Goal: Task Accomplishment & Management: Use online tool/utility

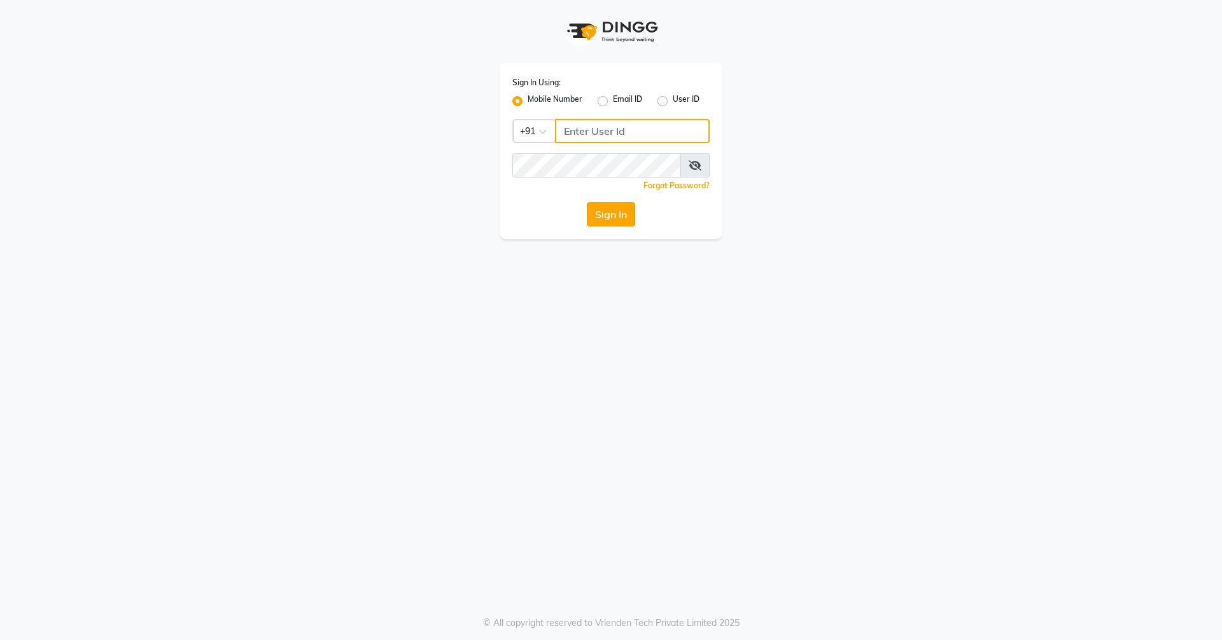
type input "7705006699"
click at [608, 218] on button "Sign In" at bounding box center [611, 214] width 48 height 24
click at [608, 218] on div "Sign In" at bounding box center [610, 214] width 197 height 24
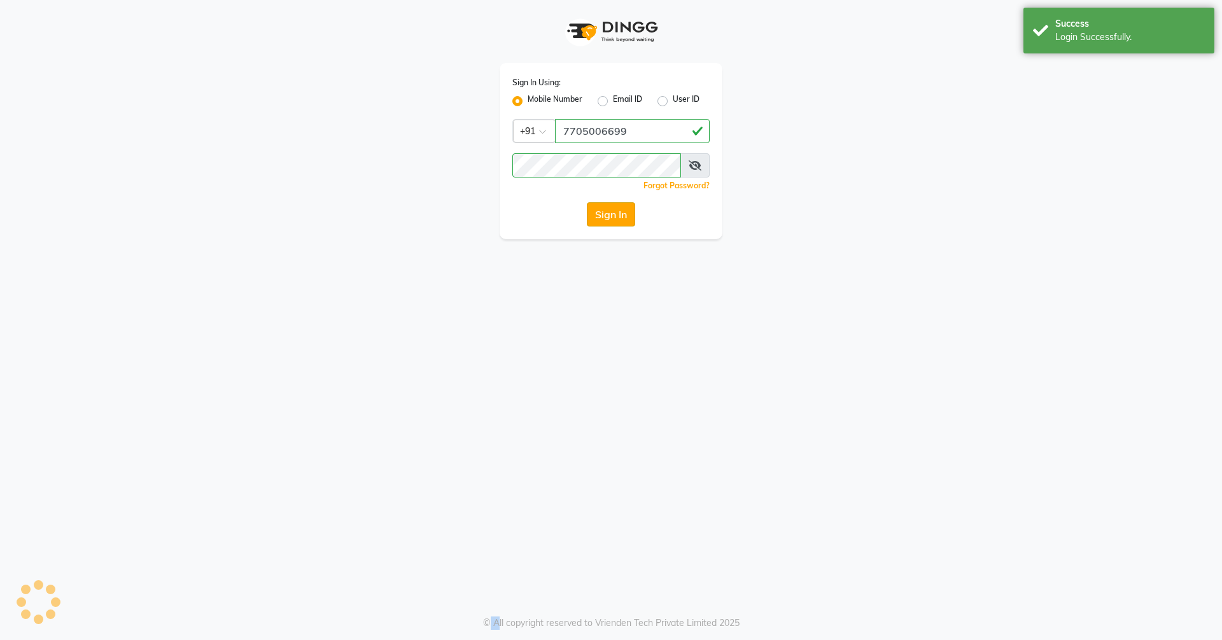
select select "service"
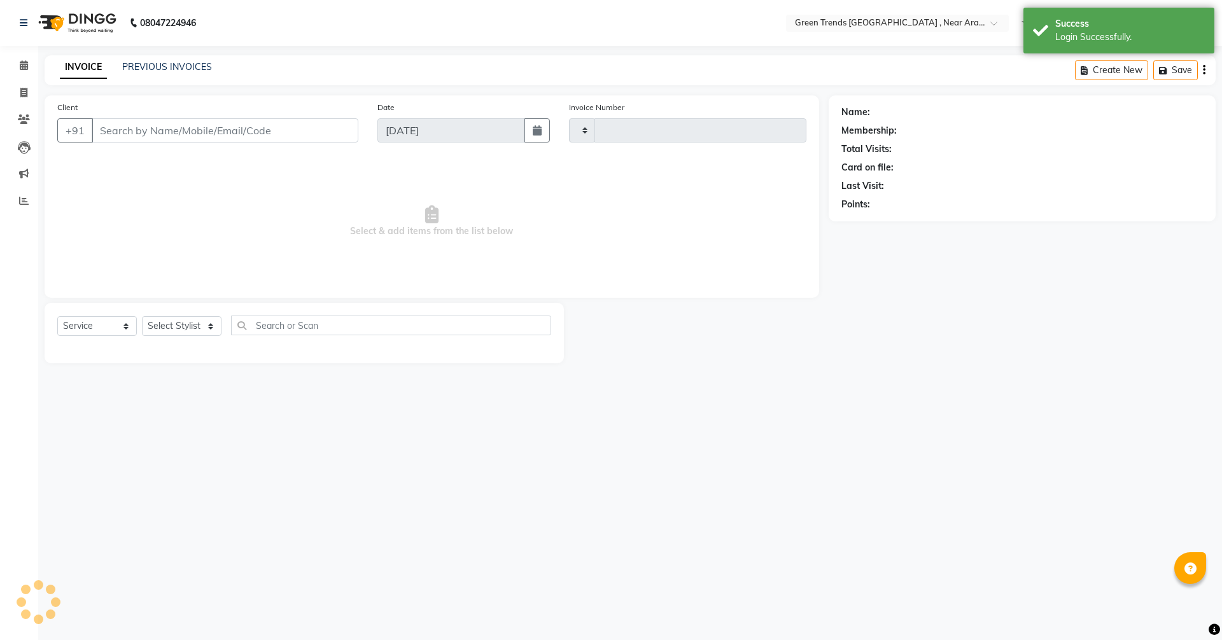
type input "2729"
select select "7005"
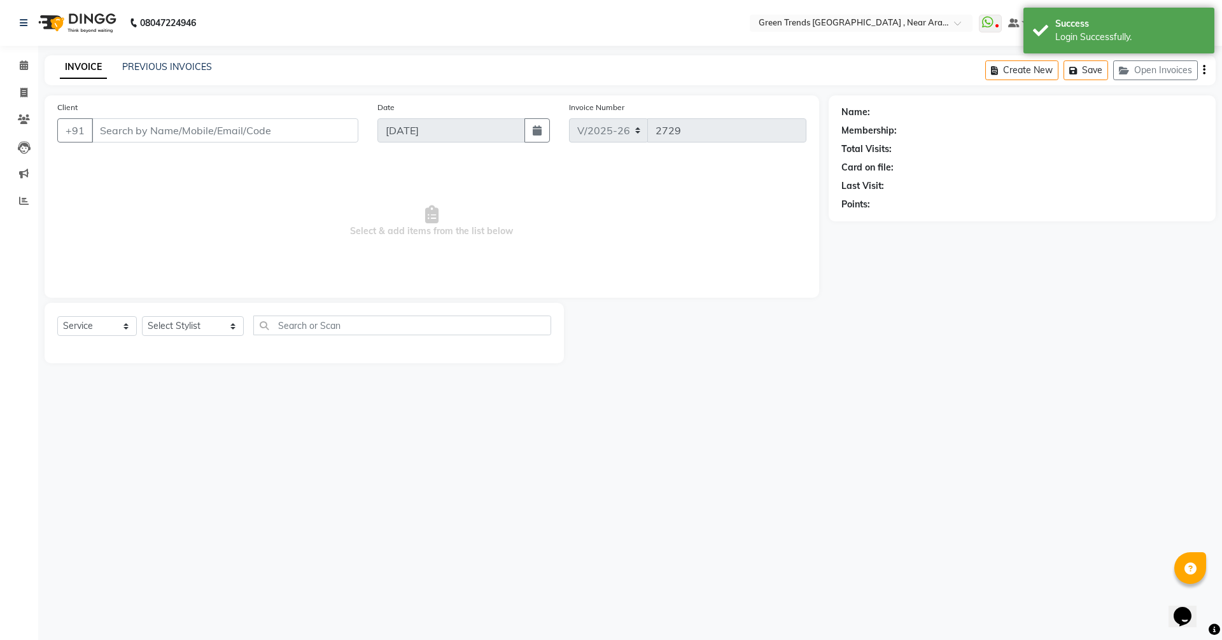
type input "7309011101"
type input "[DATE]"
select select "82690"
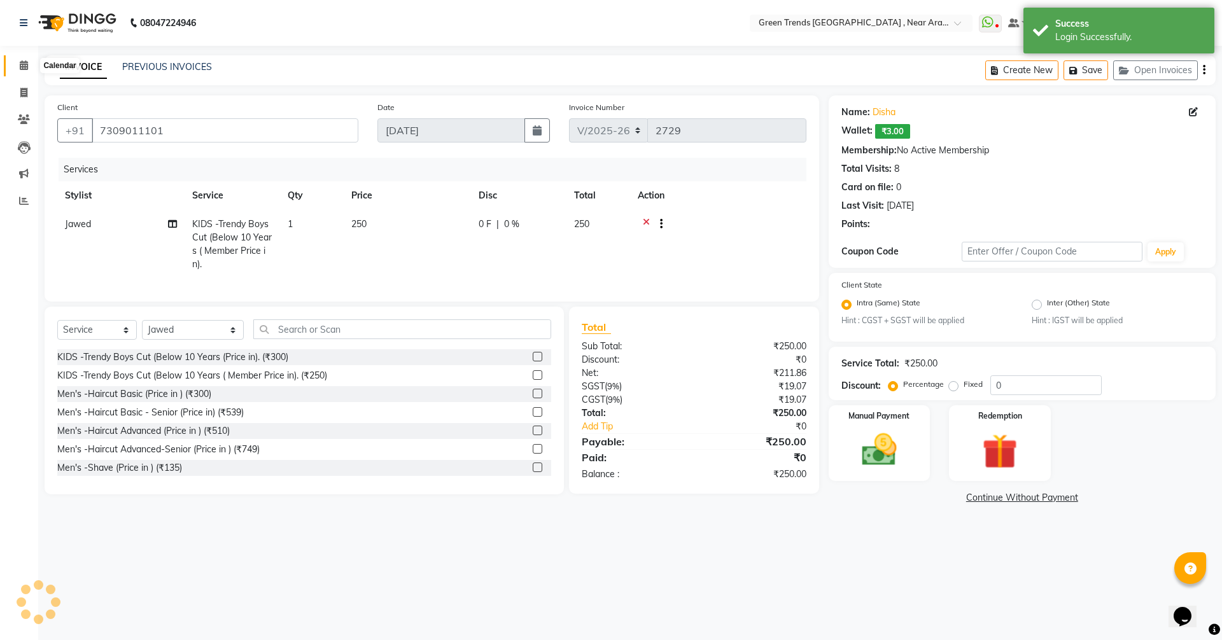
click at [20, 64] on icon at bounding box center [24, 65] width 8 height 10
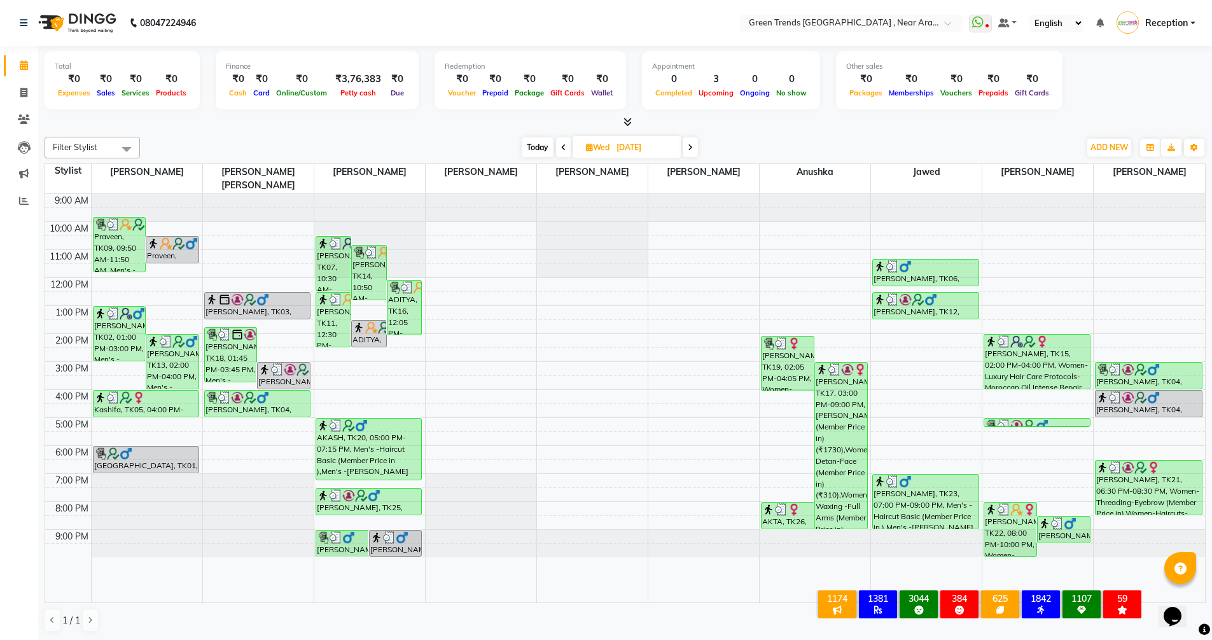
click at [693, 146] on icon at bounding box center [690, 148] width 5 height 8
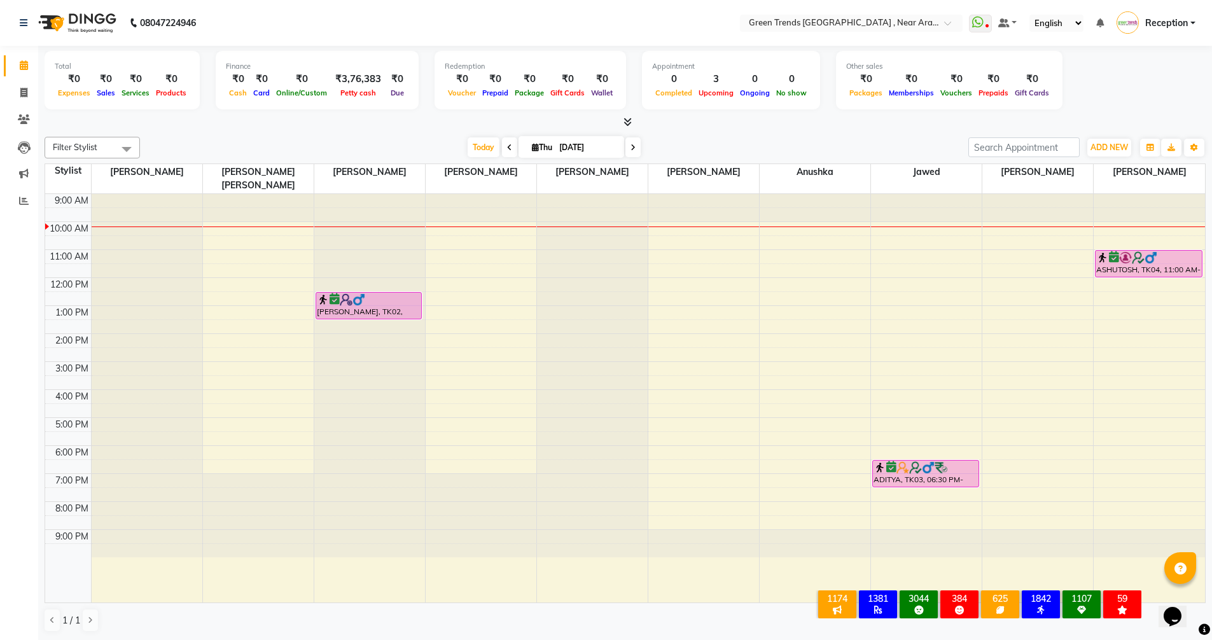
click at [507, 150] on icon at bounding box center [509, 148] width 5 height 8
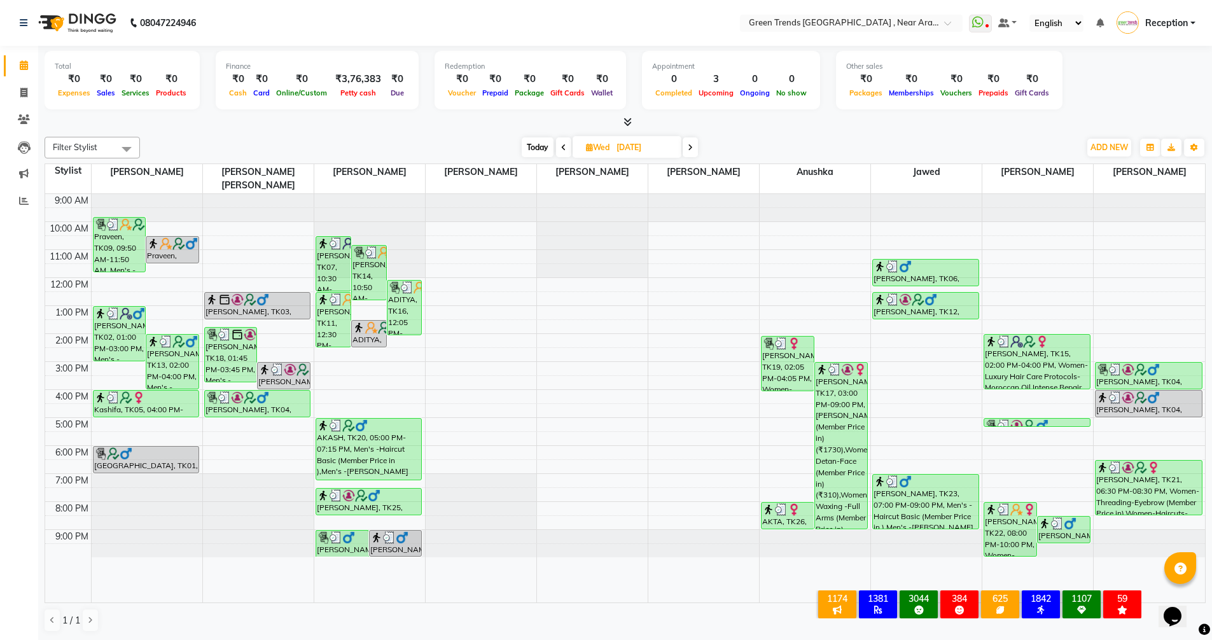
click at [690, 151] on icon at bounding box center [690, 148] width 5 height 8
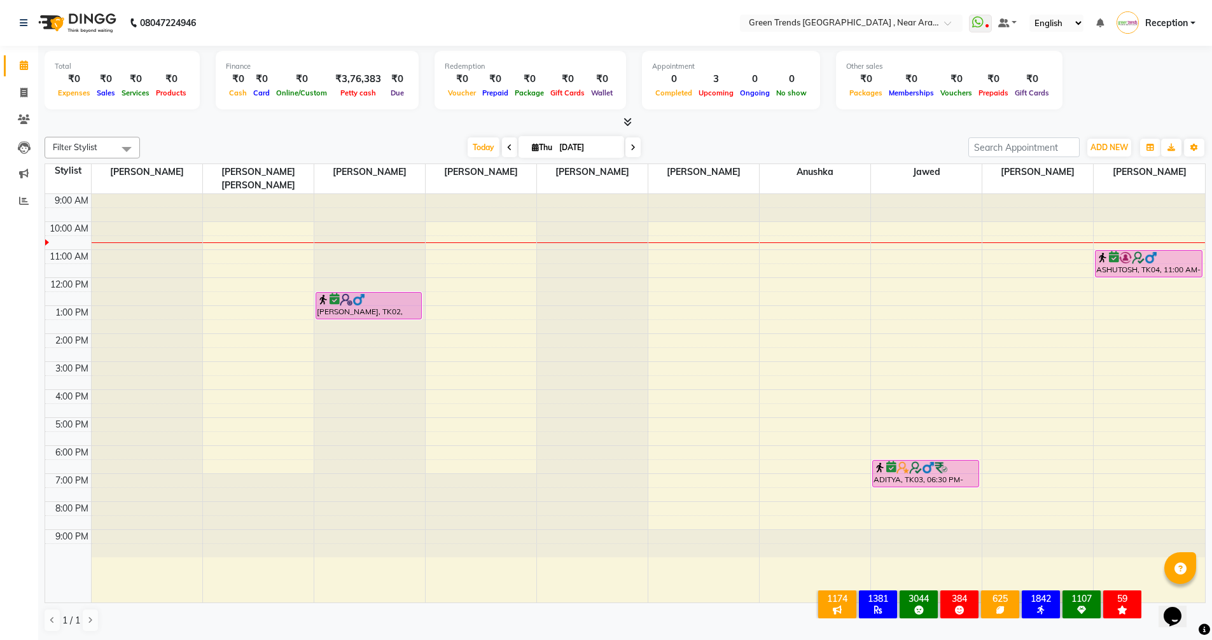
click at [507, 150] on icon at bounding box center [509, 148] width 5 height 8
type input "[DATE]"
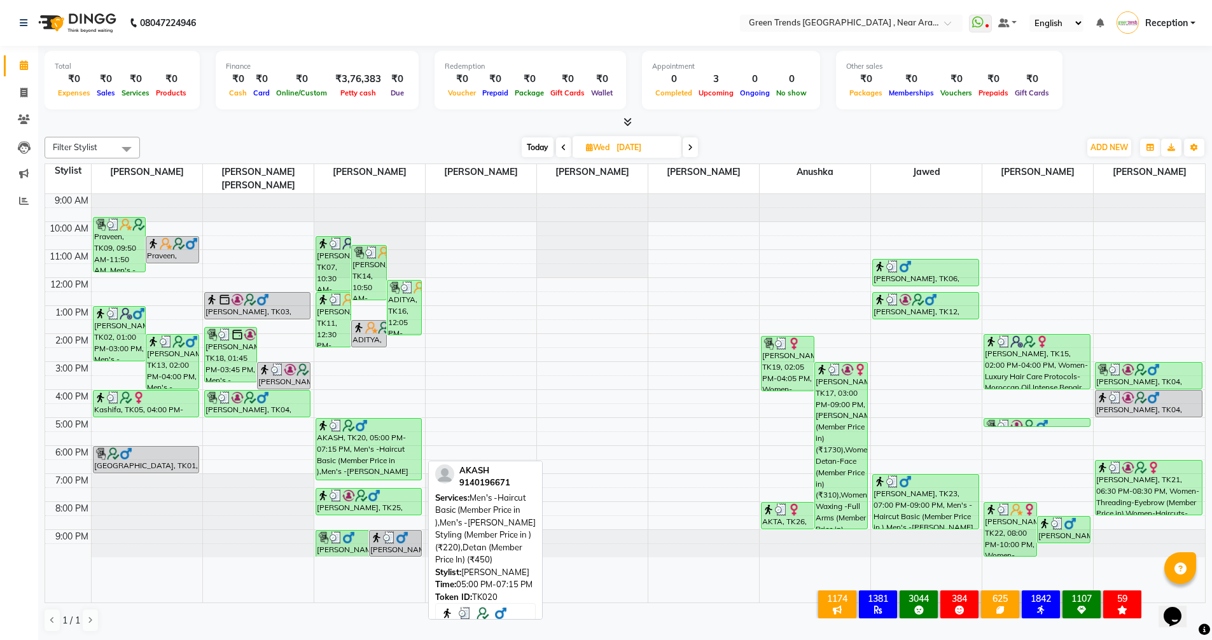
click at [370, 437] on div "AKASH, TK20, 05:00 PM-07:15 PM, Men's -Haircut Basic (Member Price in ),Men's -…" at bounding box center [369, 449] width 106 height 61
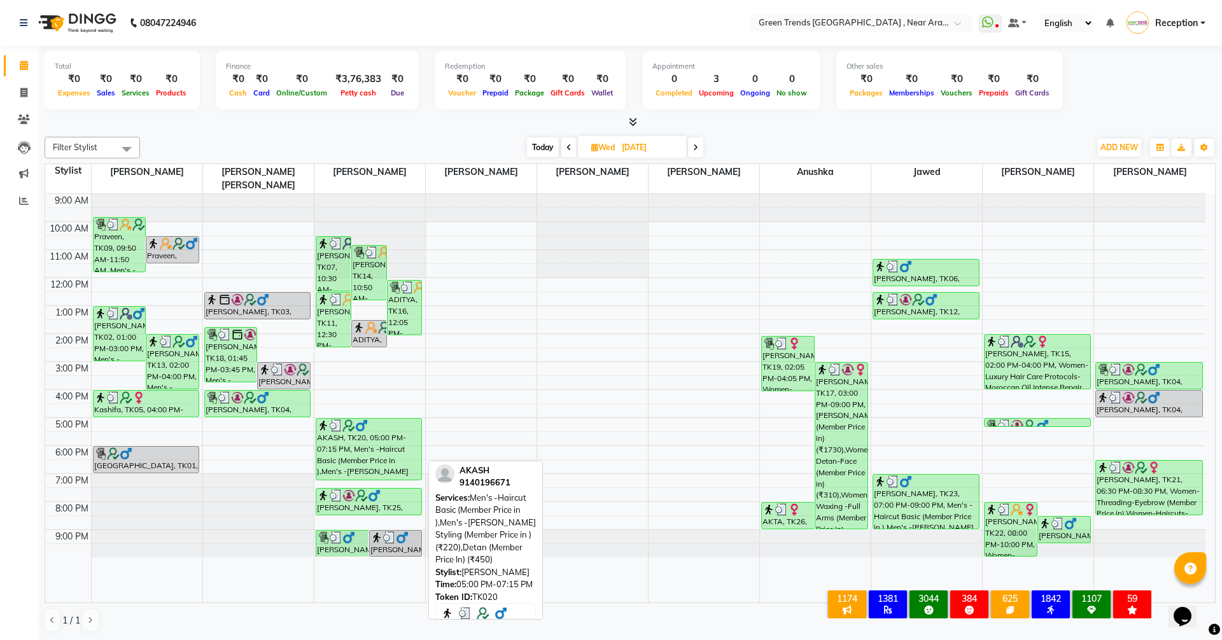
select select "3"
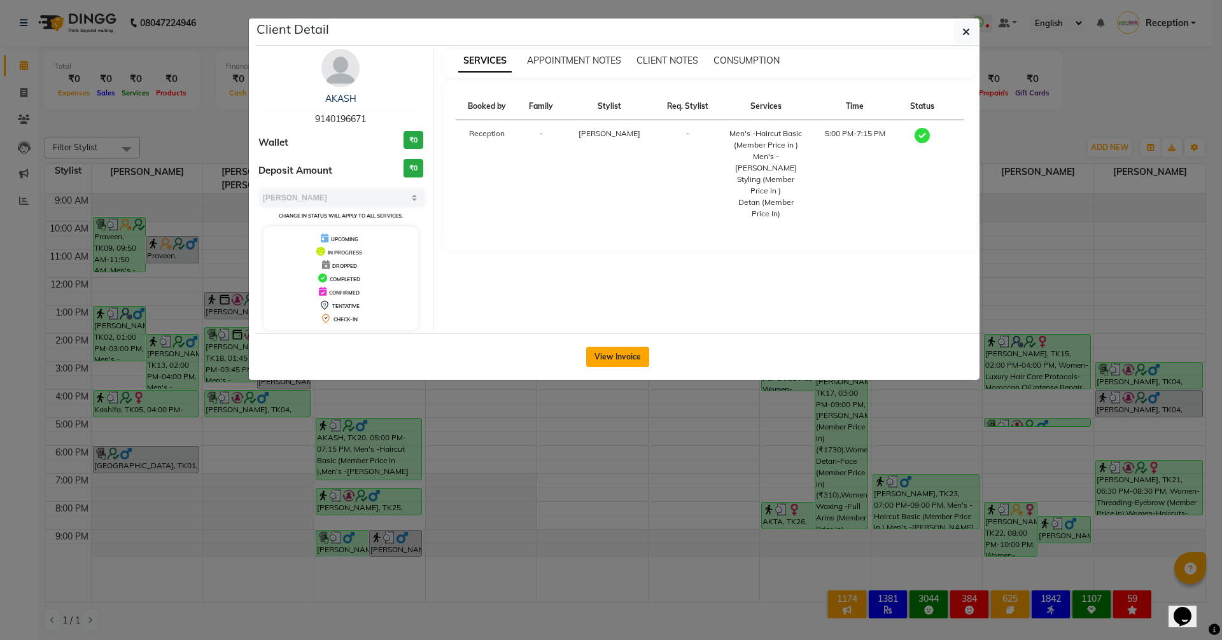
click at [596, 360] on button "View Invoice" at bounding box center [617, 357] width 63 height 20
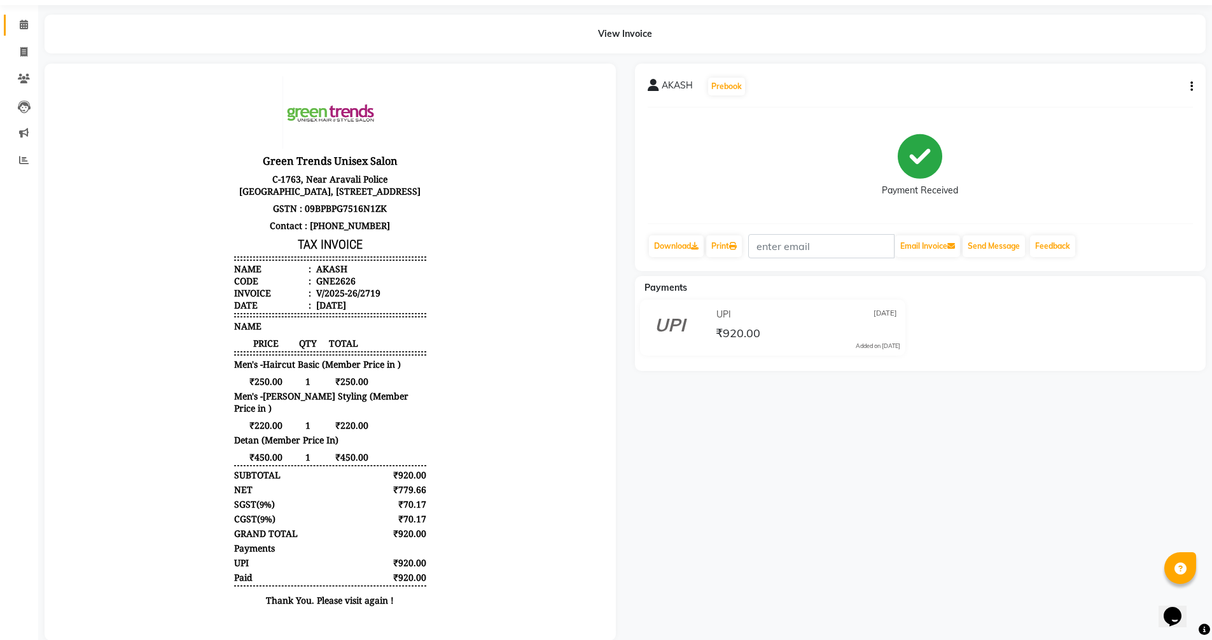
scroll to position [64, 0]
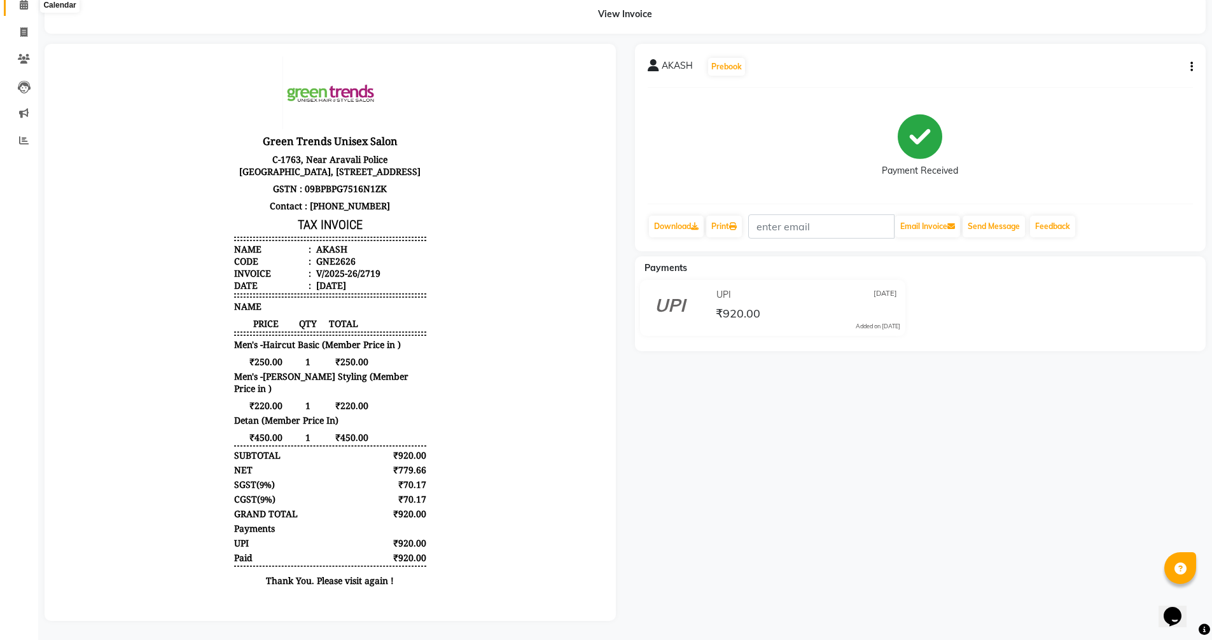
click at [20, 6] on icon at bounding box center [24, 5] width 8 height 10
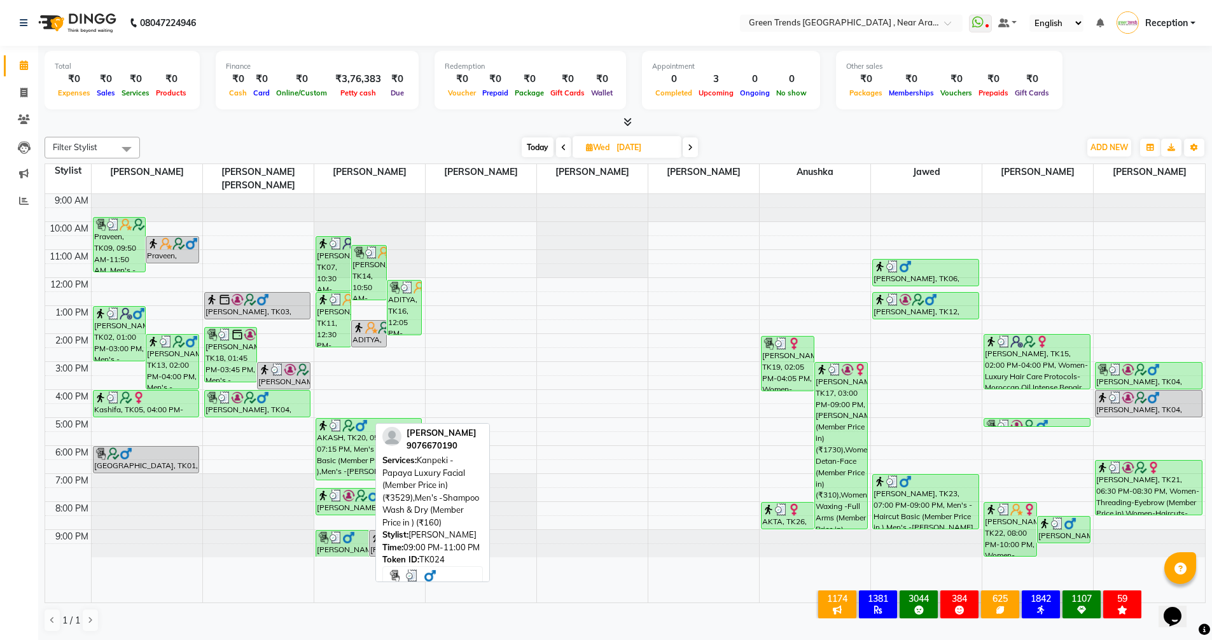
click at [353, 531] on img at bounding box center [348, 537] width 13 height 13
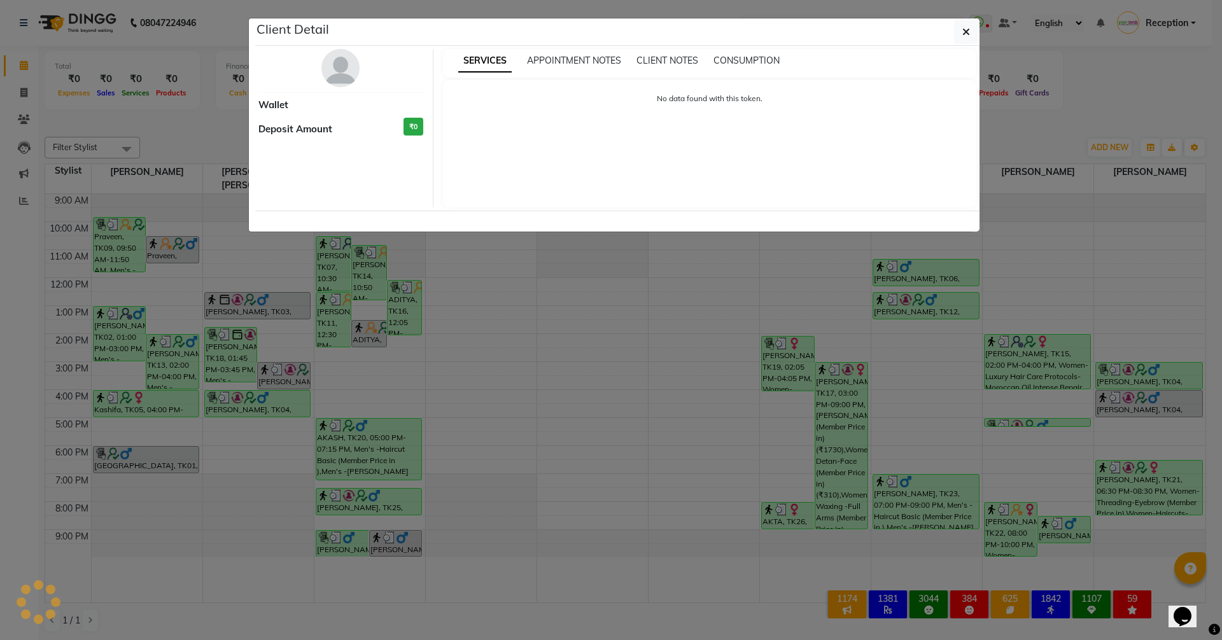
select select "3"
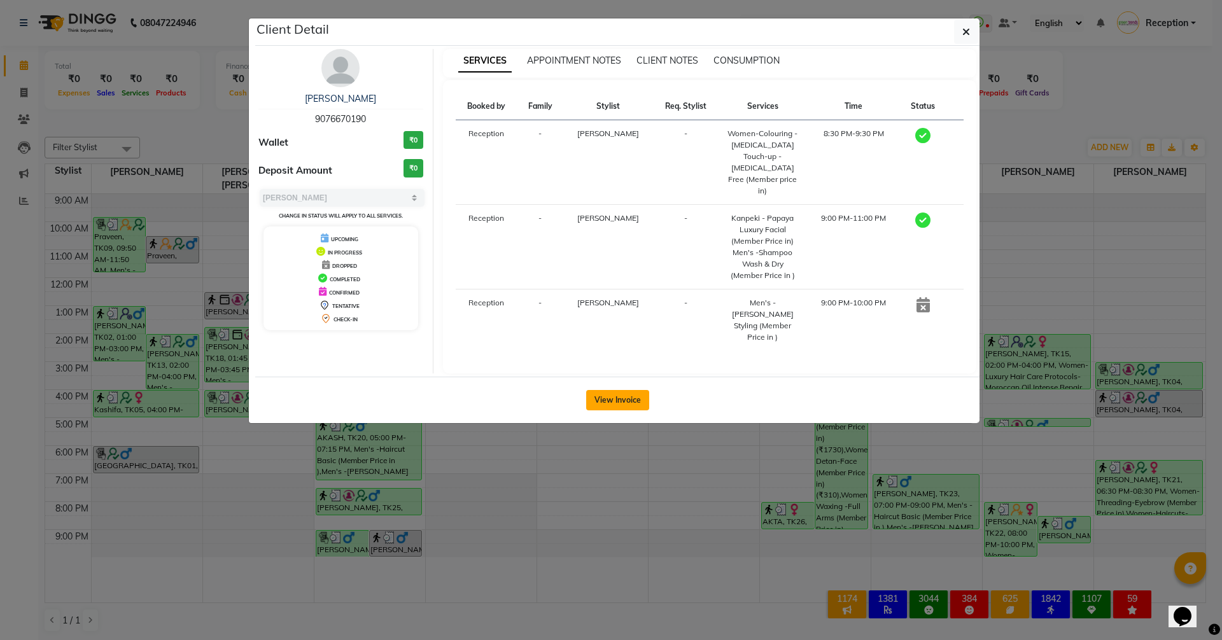
click at [629, 390] on button "View Invoice" at bounding box center [617, 400] width 63 height 20
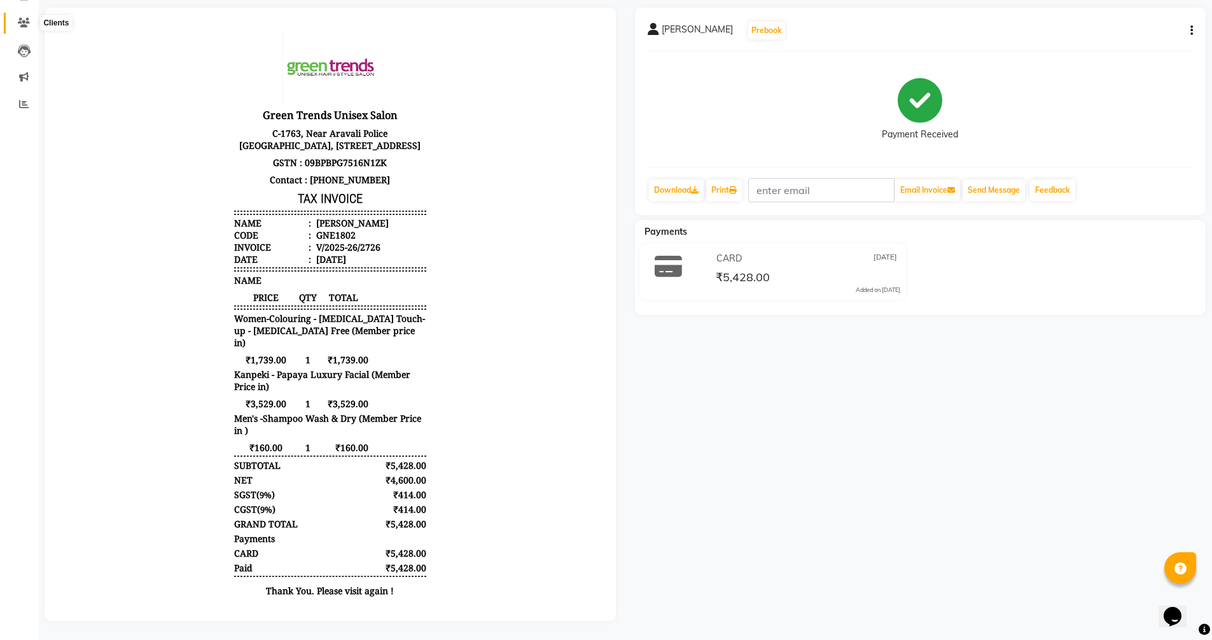
click at [15, 16] on span at bounding box center [24, 23] width 22 height 15
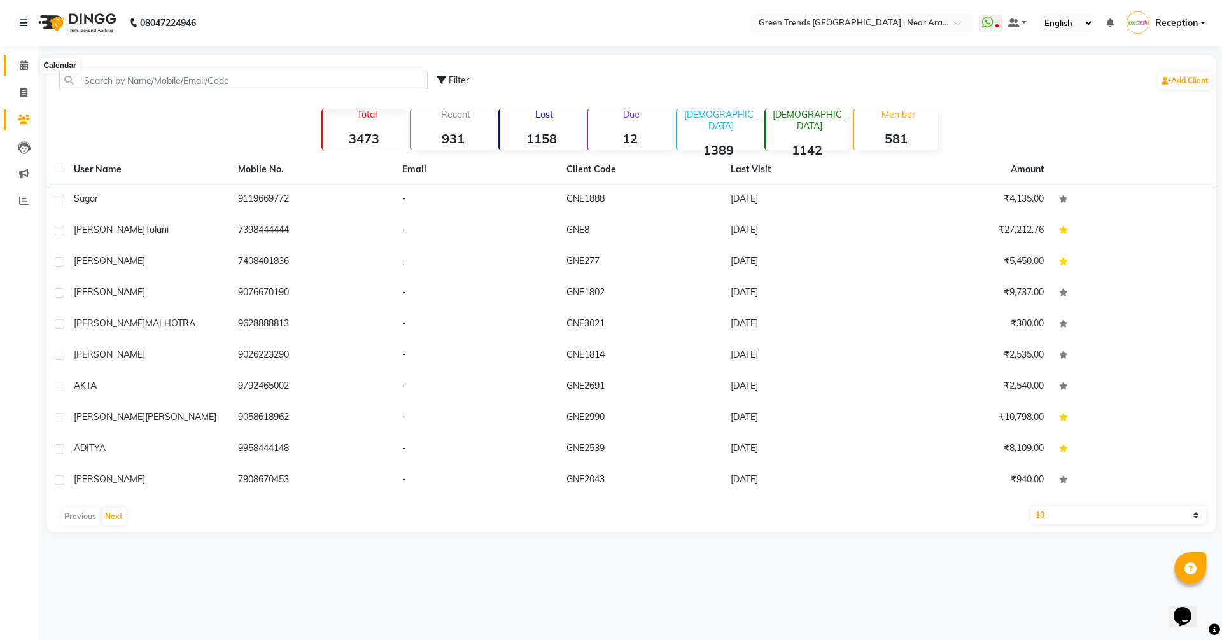
click at [18, 67] on span at bounding box center [24, 66] width 22 height 15
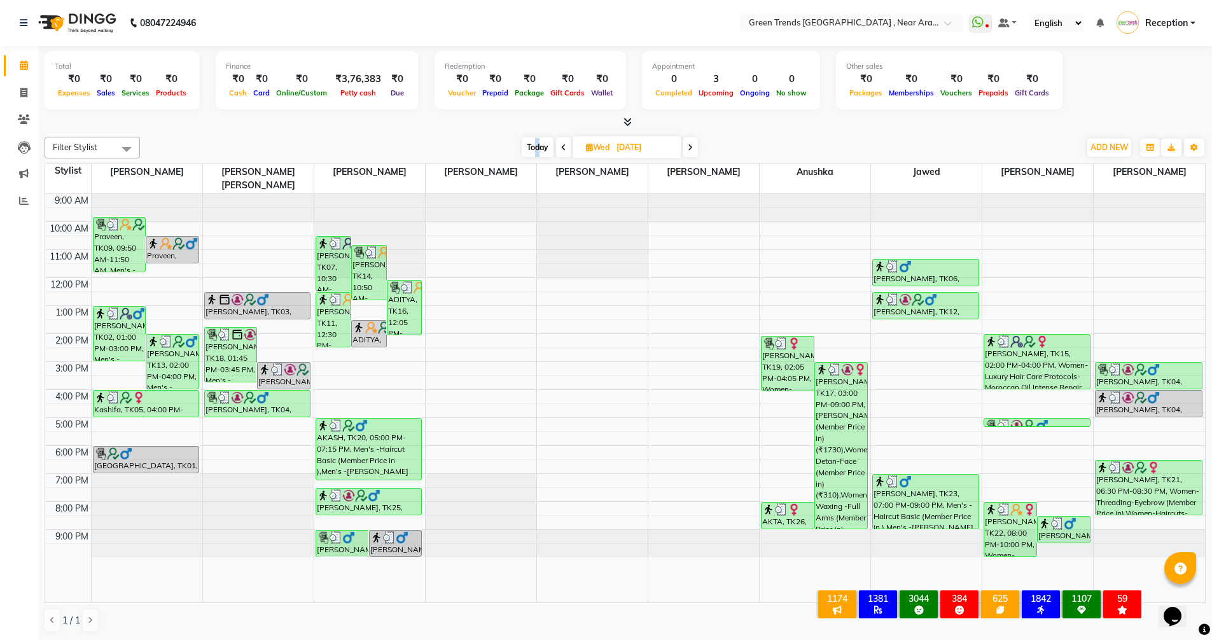
click at [537, 146] on span "Today" at bounding box center [538, 147] width 32 height 20
type input "[DATE]"
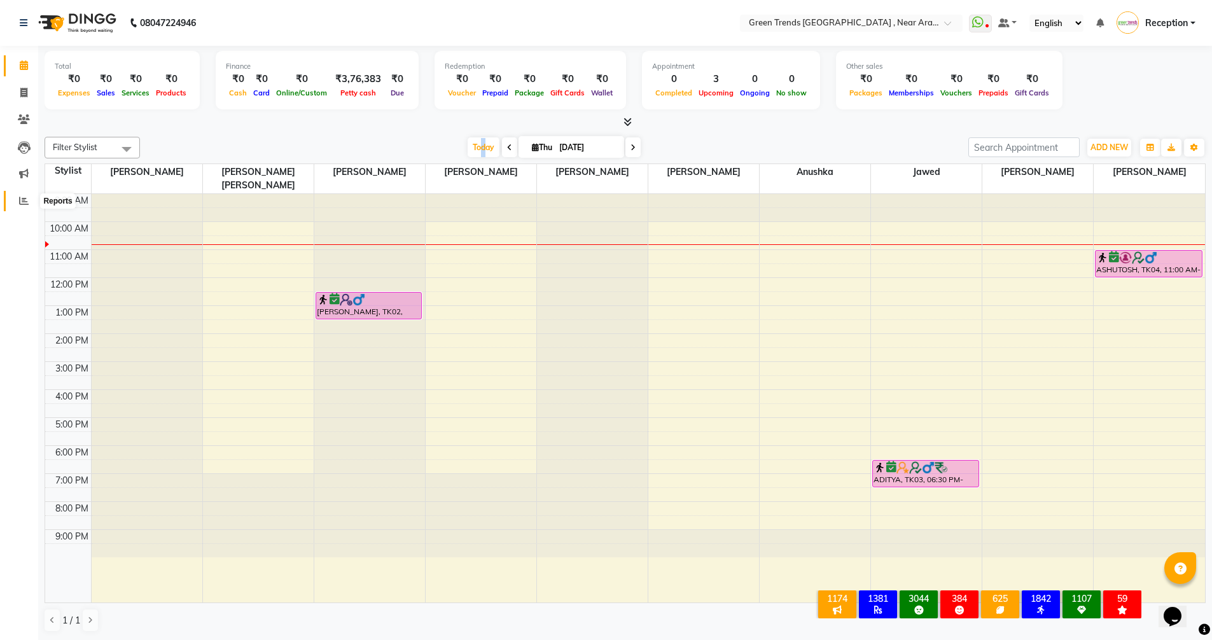
click at [17, 200] on span at bounding box center [24, 201] width 22 height 15
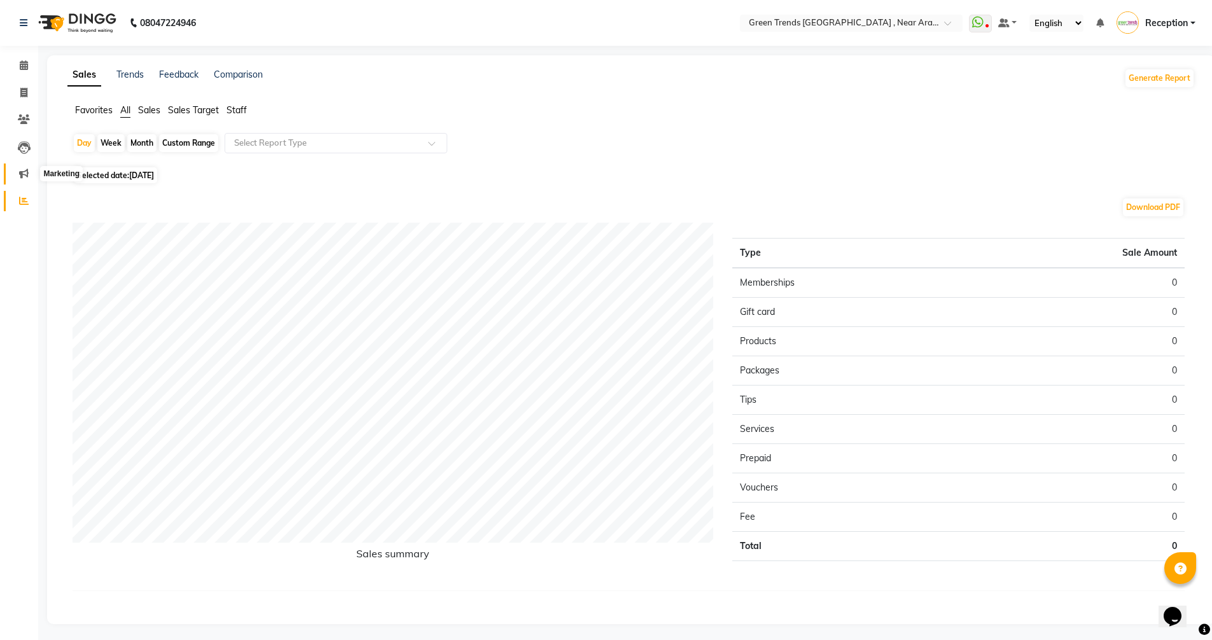
click at [22, 176] on icon at bounding box center [24, 174] width 10 height 10
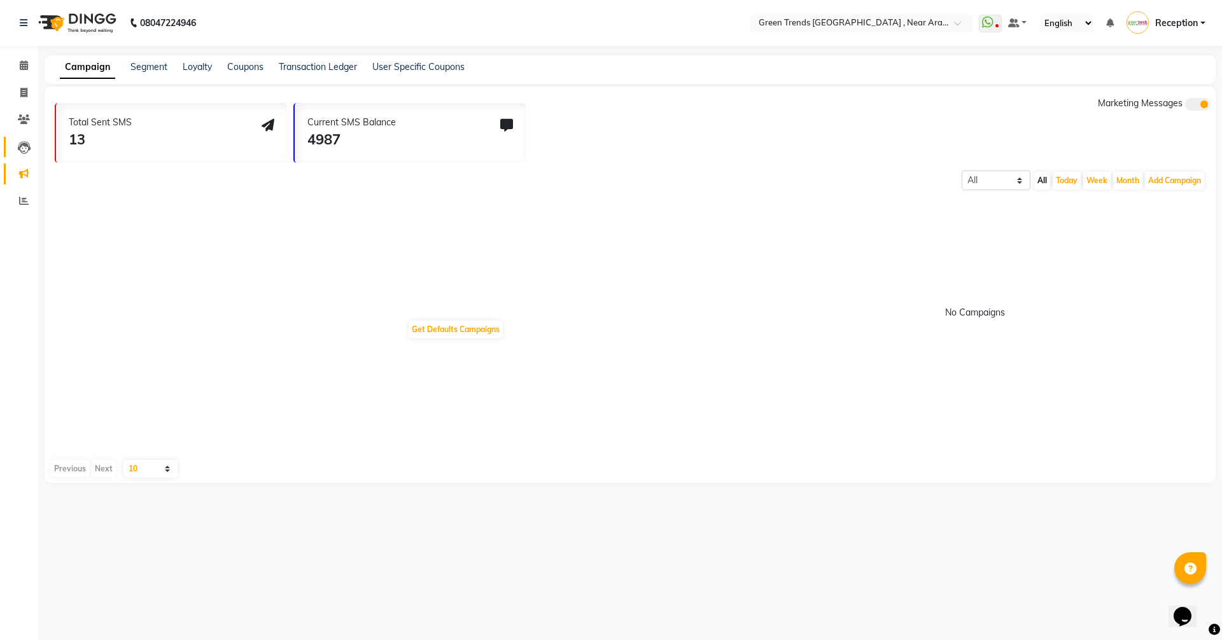
click at [28, 154] on link "Leads" at bounding box center [19, 147] width 31 height 21
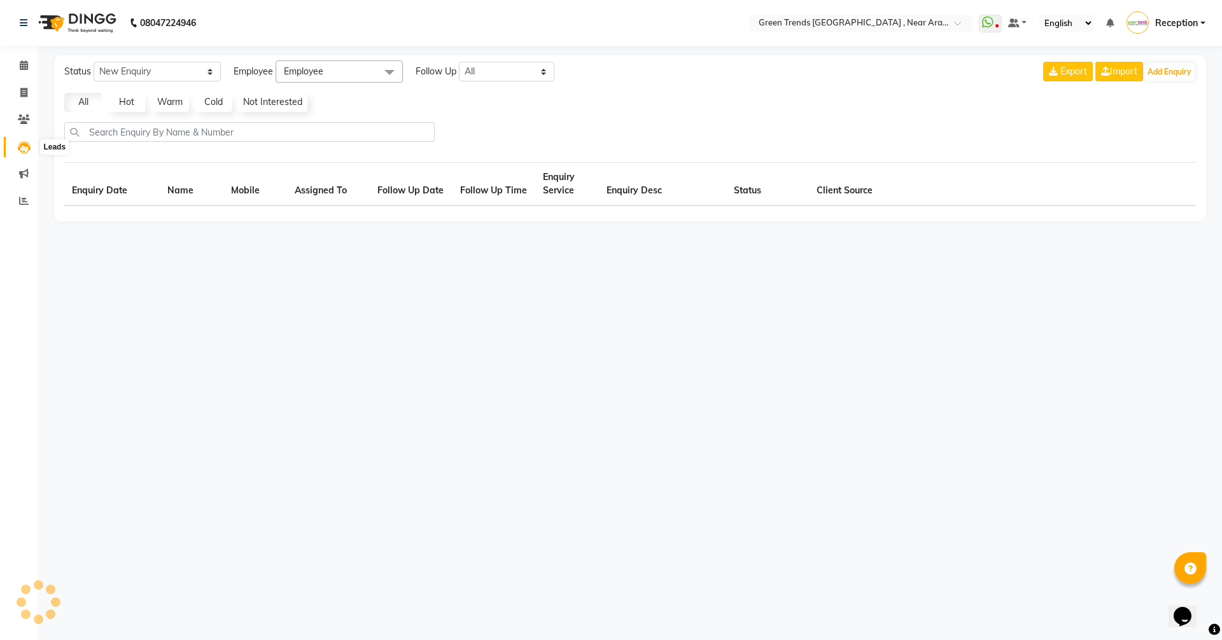
select select "10"
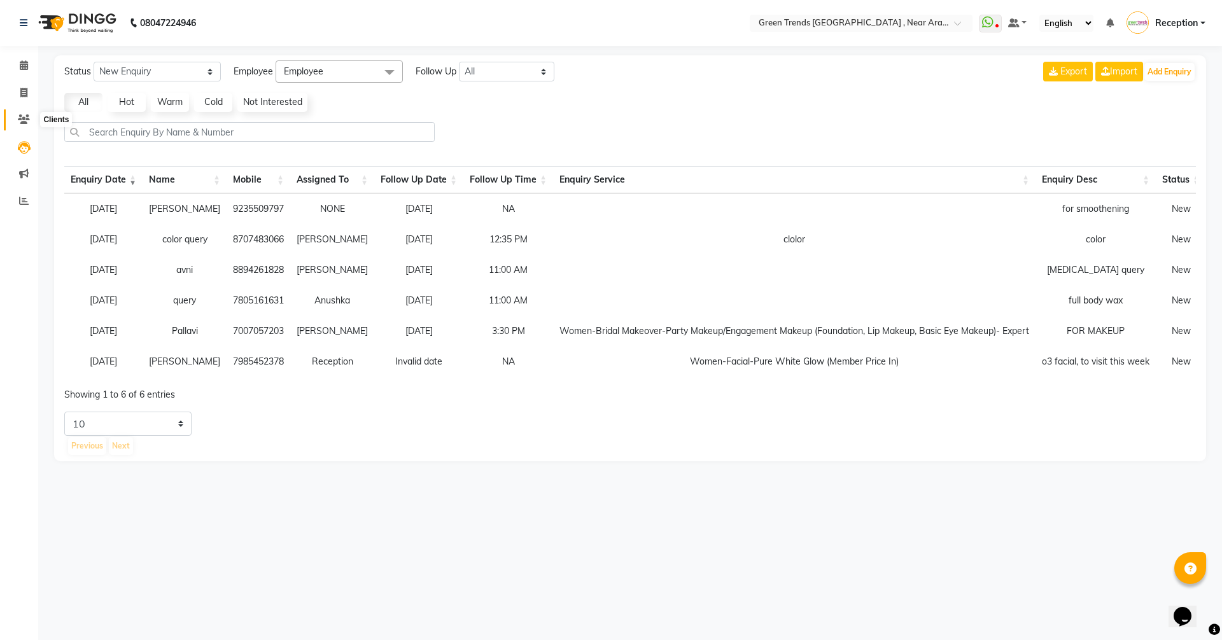
click at [25, 123] on icon at bounding box center [24, 120] width 12 height 10
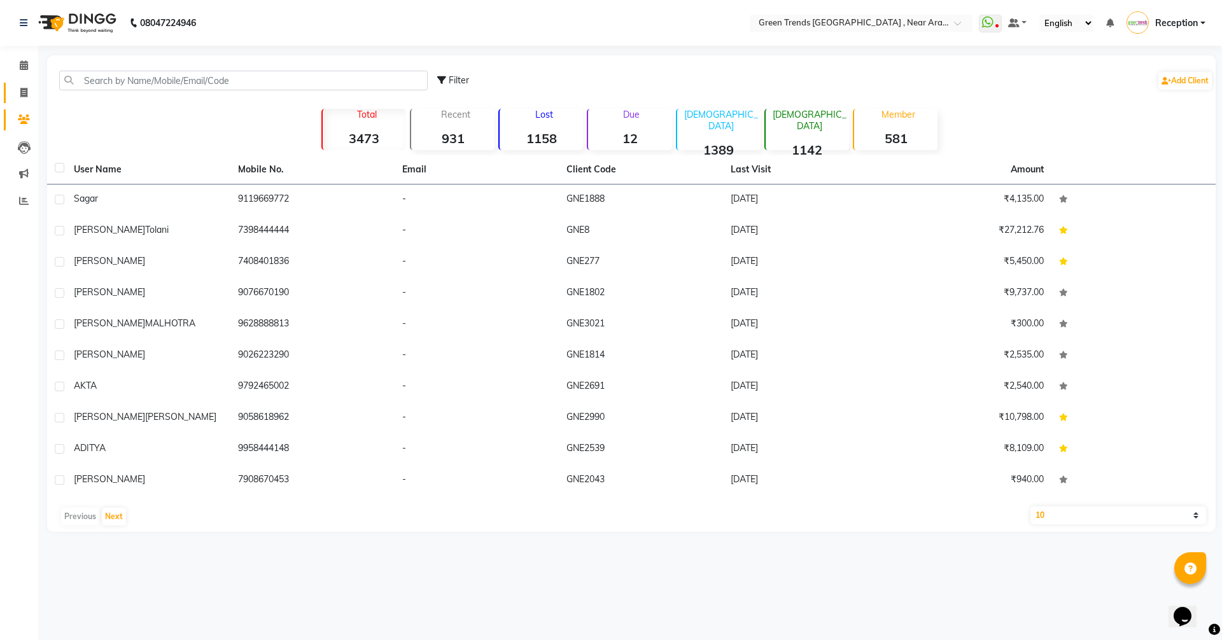
click at [29, 101] on link "Invoice" at bounding box center [19, 93] width 31 height 21
select select "7005"
select select "service"
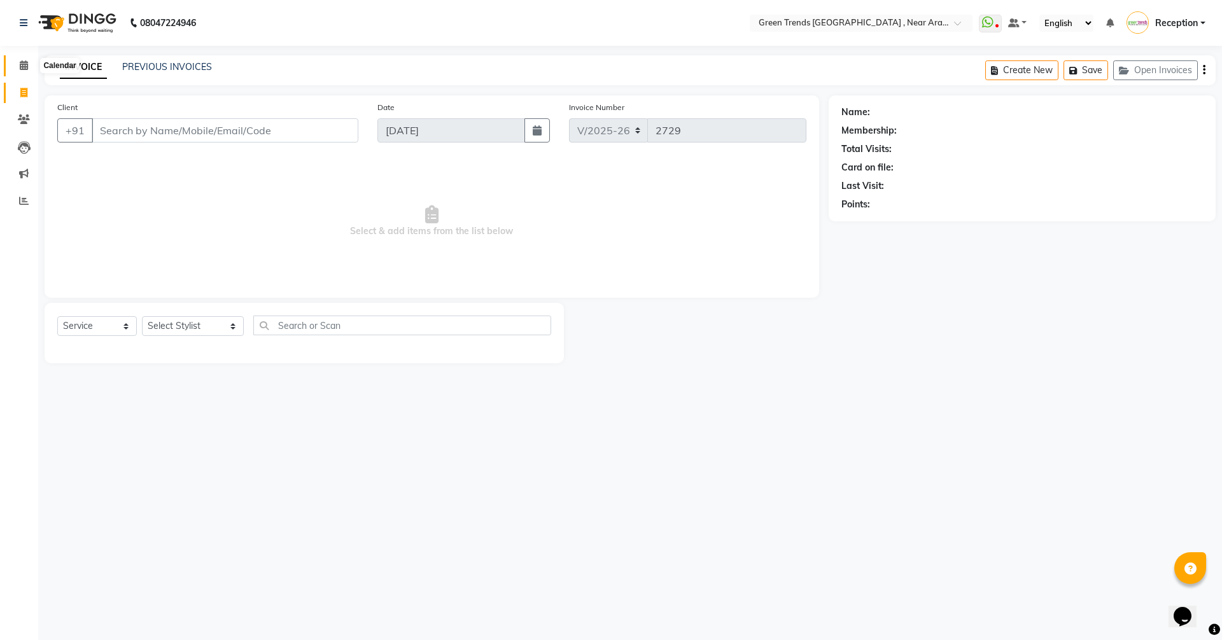
click at [25, 64] on icon at bounding box center [24, 65] width 8 height 10
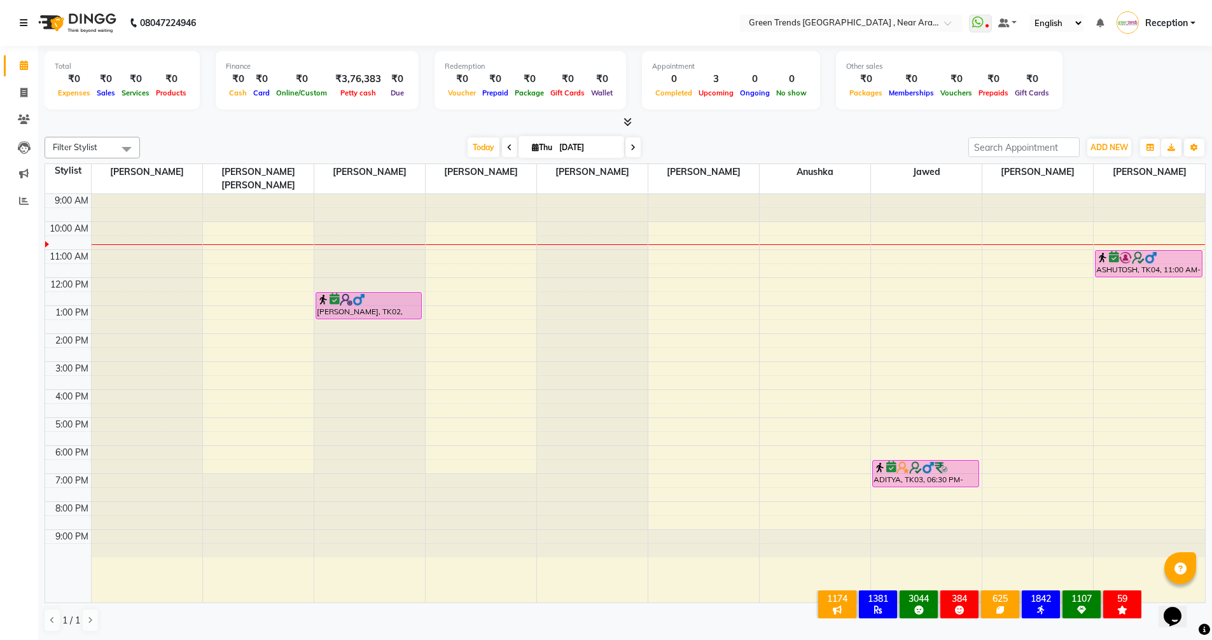
click at [27, 18] on icon at bounding box center [24, 22] width 8 height 9
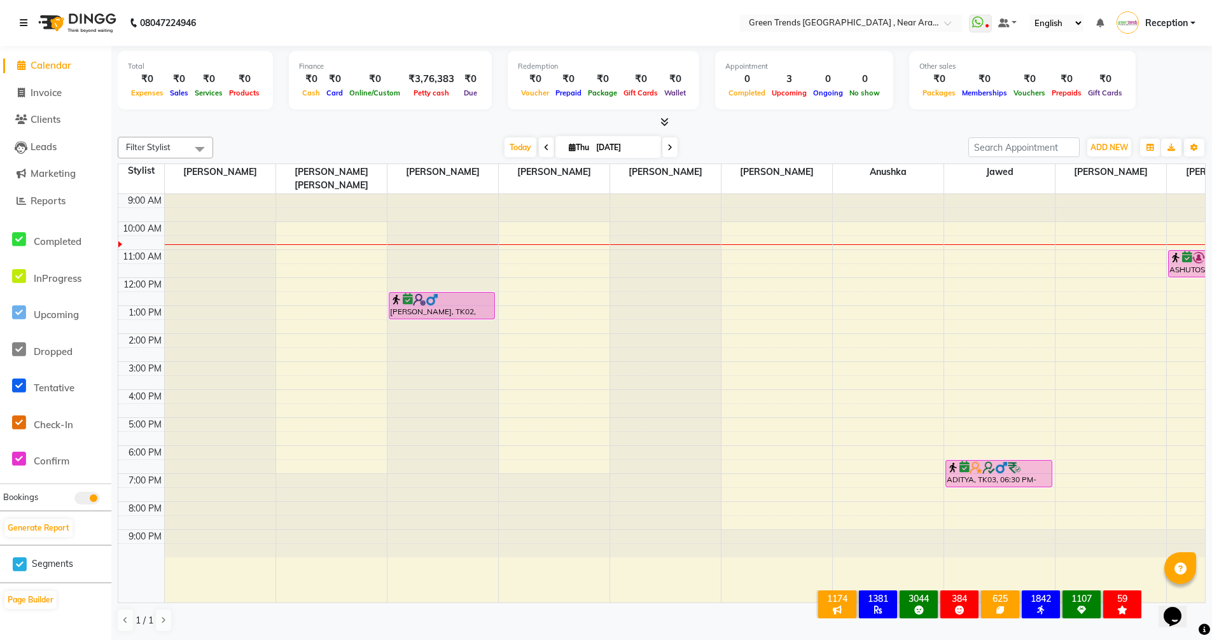
click at [27, 18] on icon at bounding box center [24, 22] width 8 height 9
